Goal: Information Seeking & Learning: Find specific fact

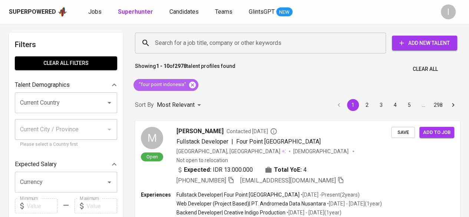
click at [191, 84] on icon at bounding box center [192, 85] width 8 height 8
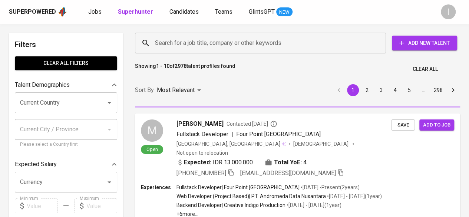
click at [187, 39] on input "Search for a job title, company or other keywords" at bounding box center [262, 43] width 218 height 14
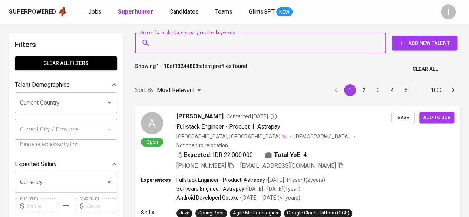
click at [184, 39] on input "Search for a job title, company or other keywords" at bounding box center [262, 43] width 218 height 14
paste input "PT Sri Indah Labetama"
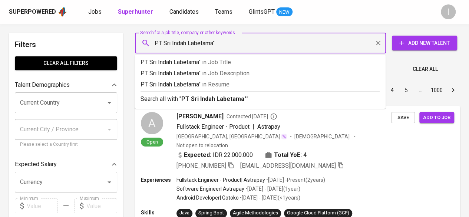
click at [155, 42] on input "PT Sri Indah Labetama"" at bounding box center [262, 43] width 218 height 14
type input ""PT Sri Indah Labetama""
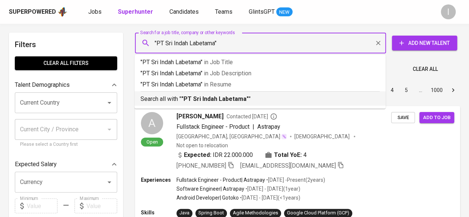
click at [202, 100] on b ""PT Sri Indah Labetama"" at bounding box center [214, 98] width 67 height 7
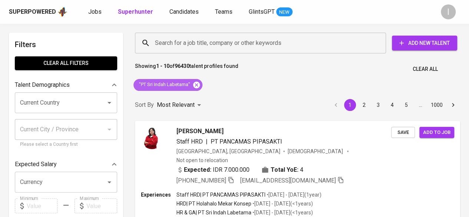
click at [196, 85] on icon at bounding box center [196, 84] width 7 height 7
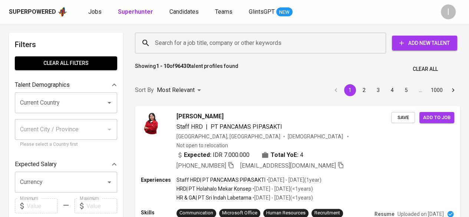
click at [182, 46] on input "Search for a job title, company or other keywords" at bounding box center [262, 43] width 218 height 14
click at [177, 43] on input "Search for a job title, company or other keywords" at bounding box center [262, 43] width 218 height 14
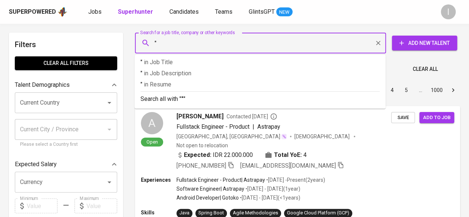
paste input "[EMAIL_ADDRESS][DOMAIN_NAME]"
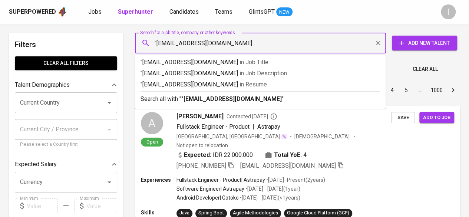
type input ""[EMAIL_ADDRESS][DOMAIN_NAME]""
click at [203, 96] on b ""[EMAIL_ADDRESS][DOMAIN_NAME]"" at bounding box center [232, 98] width 103 height 7
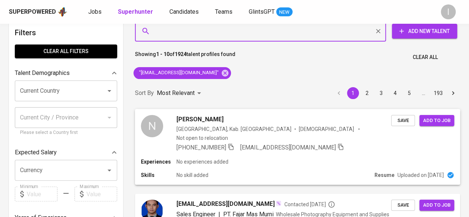
scroll to position [11, 0]
